Goal: Register for event/course

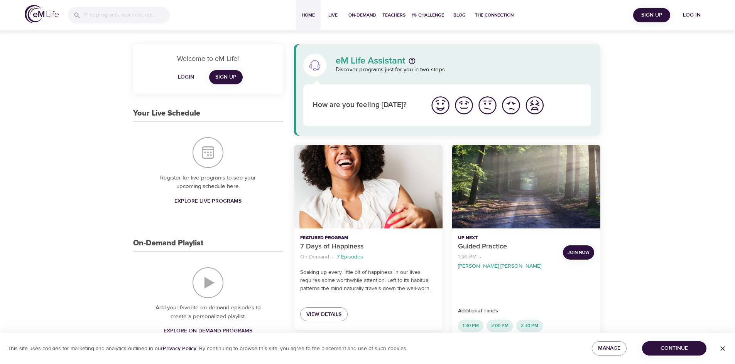
click at [464, 111] on img "I'm feeling good" at bounding box center [463, 105] width 21 height 21
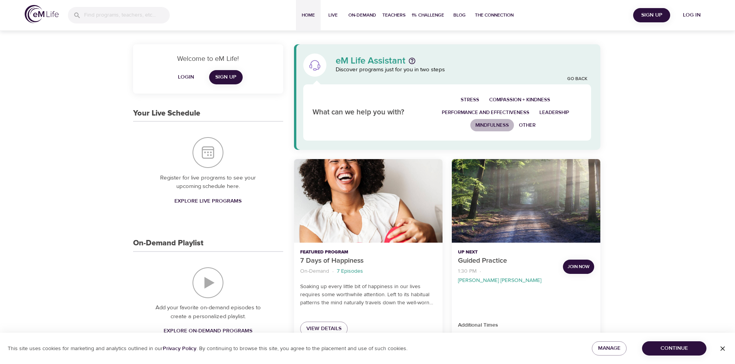
click at [507, 125] on span "Mindfulness" at bounding box center [492, 125] width 34 height 9
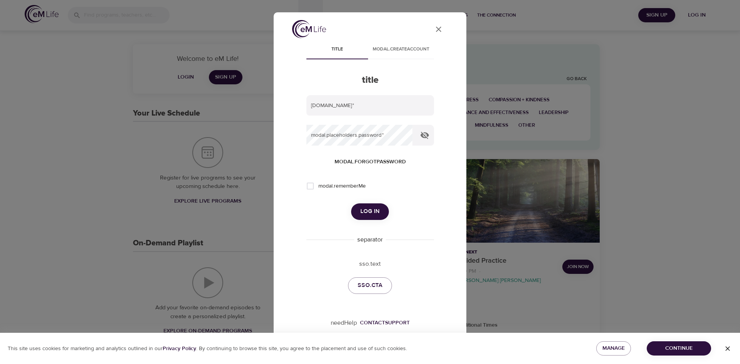
click at [507, 125] on div "User Profile title modal.createAccount title modal.placeholders.email   * modal…" at bounding box center [370, 182] width 740 height 364
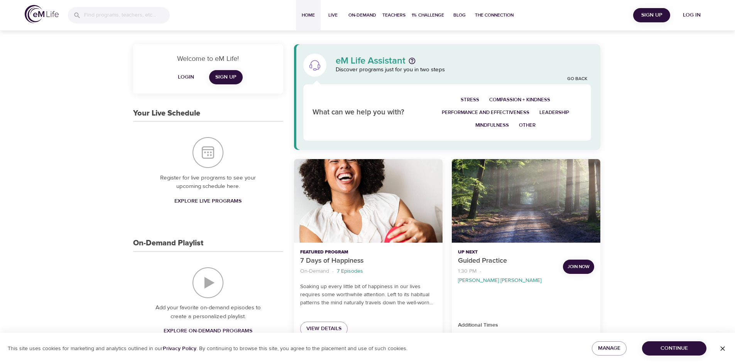
click at [695, 19] on span "Log in" at bounding box center [691, 15] width 31 height 10
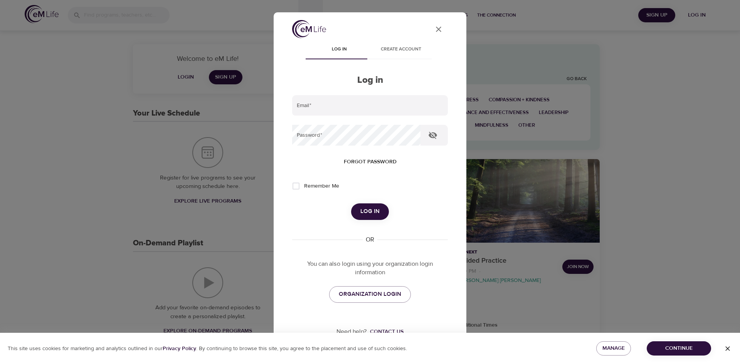
type input "mmmary24@gmail.com"
click at [695, 19] on div "User Profile Log in Create account Log in Email   * mmmary24@gmail.com Password…" at bounding box center [370, 182] width 740 height 364
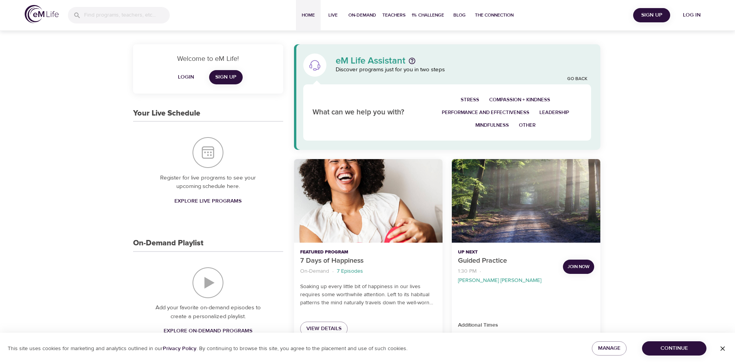
click at [699, 8] on button "Log in" at bounding box center [691, 15] width 37 height 14
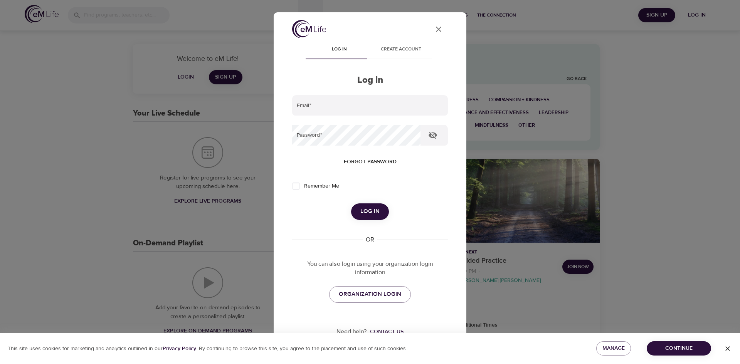
type input "mmmary24@gmail.com"
click at [366, 210] on span "Log in" at bounding box center [370, 212] width 19 height 10
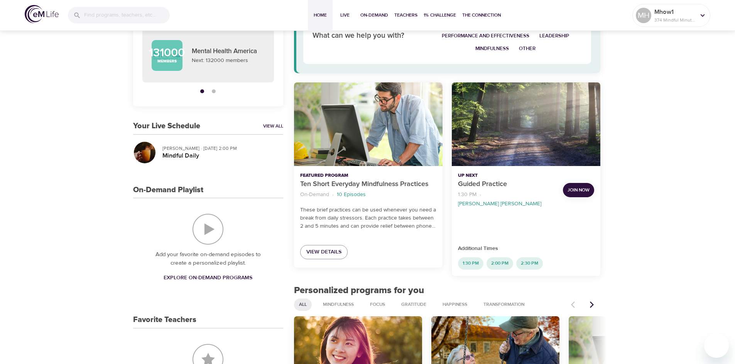
scroll to position [77, 0]
click at [173, 153] on h5 "Mindful Daily" at bounding box center [219, 156] width 115 height 8
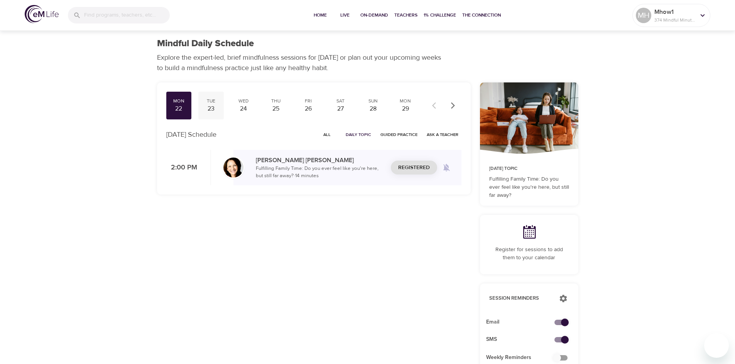
click at [213, 108] on div "23" at bounding box center [210, 108] width 19 height 9
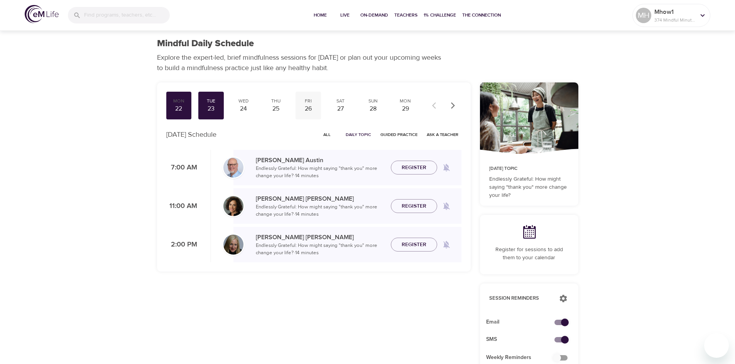
click at [306, 108] on div "26" at bounding box center [307, 108] width 19 height 9
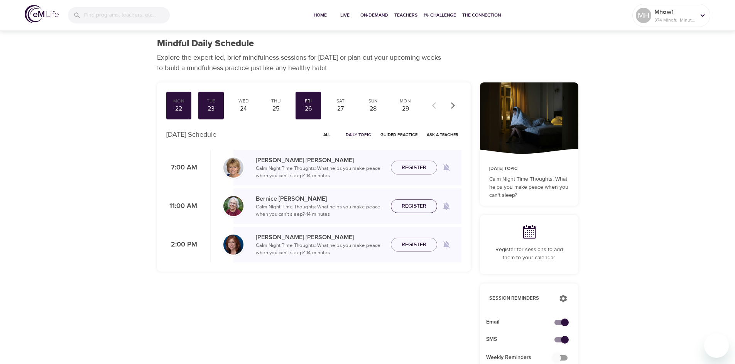
click at [401, 205] on span "Register" at bounding box center [413, 207] width 25 height 10
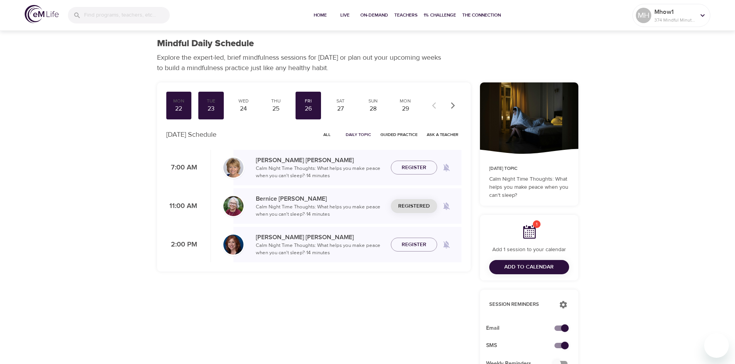
drag, startPoint x: 287, startPoint y: 317, endPoint x: 284, endPoint y: 307, distance: 11.2
click at [287, 317] on div "Mon 22 Tue 23 Wed 24 Thu 25 Fri 26 Sat 27 Sun 28 Mon 29 Tue 30 Wed 1 Thu 2 Fri …" at bounding box center [313, 295] width 323 height 435
drag, startPoint x: 159, startPoint y: 87, endPoint x: 185, endPoint y: 83, distance: 26.5
click at [200, 149] on div "Mon 22 Tue 23 Wed 24 Thu 25 Fri 26 Sat 27 Sun 28 Mon 29 Tue 30 Wed 1 Thu 2 Fri …" at bounding box center [313, 177] width 313 height 189
click at [139, 93] on div "Mindful Daily Schedule Explore the expert-led, brief mindfulness sessions for […" at bounding box center [367, 346] width 735 height 693
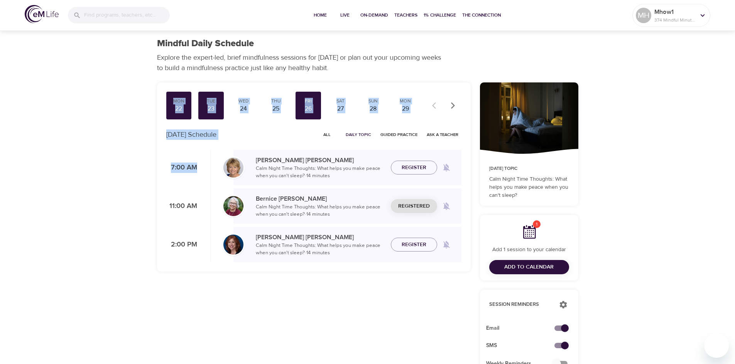
click at [107, 109] on div "Mindful Daily Schedule Explore the expert-led, brief mindfulness sessions for […" at bounding box center [367, 346] width 735 height 693
click at [189, 209] on p "11:00 AM" at bounding box center [181, 206] width 31 height 10
click at [283, 95] on div "Thu 25" at bounding box center [275, 106] width 25 height 28
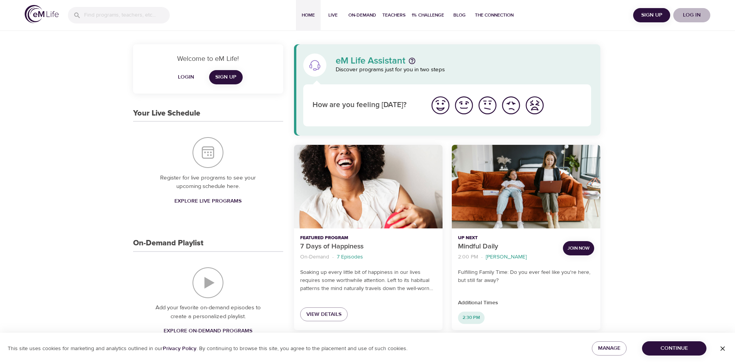
click at [691, 17] on span "Log in" at bounding box center [691, 15] width 31 height 10
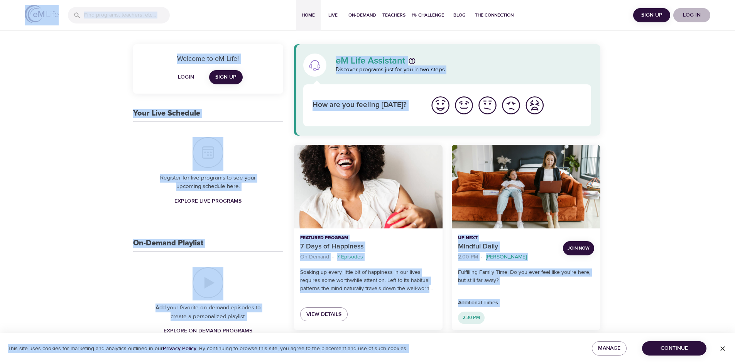
click at [694, 14] on span "Log in" at bounding box center [691, 15] width 31 height 10
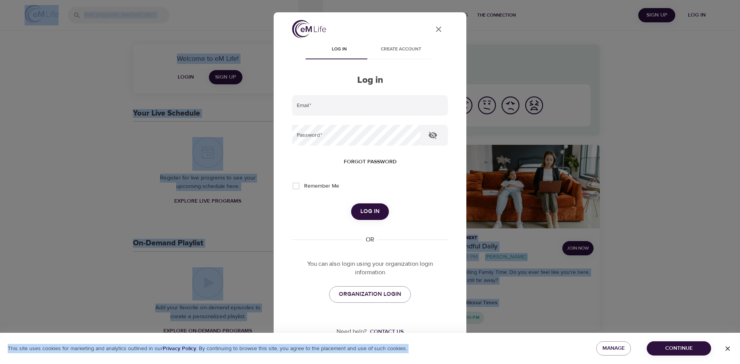
type input "mmmary24@gmail.com"
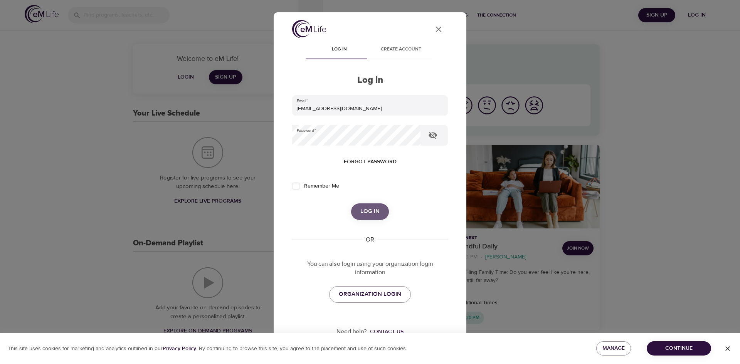
click at [379, 209] on button "Log in" at bounding box center [370, 212] width 38 height 16
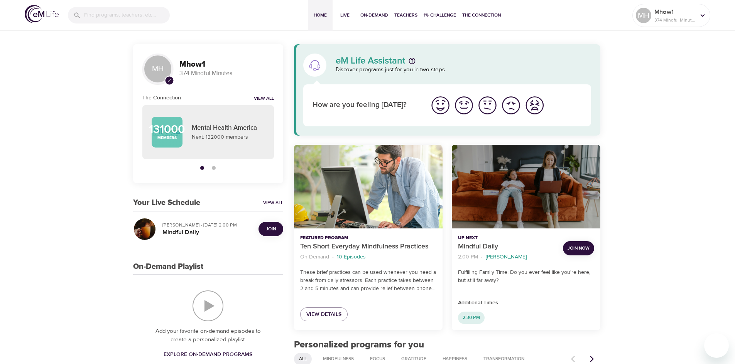
drag, startPoint x: 471, startPoint y: 175, endPoint x: 605, endPoint y: 99, distance: 154.6
click at [549, 162] on div "Mindful Daily" at bounding box center [526, 187] width 148 height 84
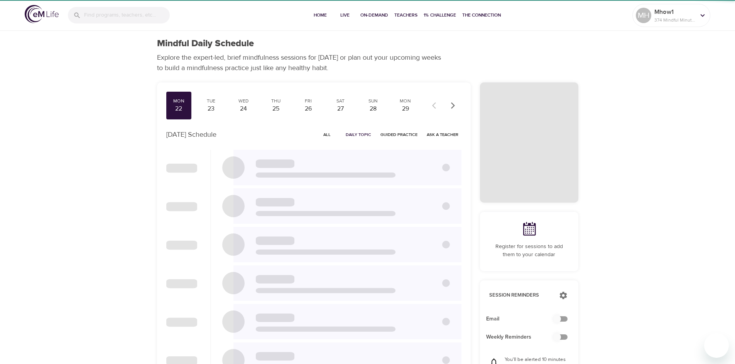
checkbox input "true"
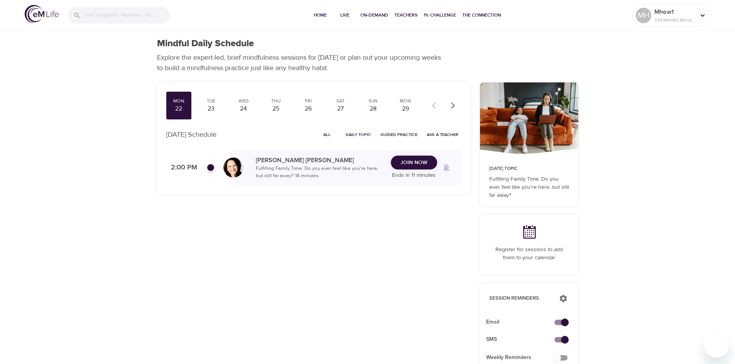
click at [416, 168] on button "Join Now" at bounding box center [414, 163] width 46 height 14
